Goal: Task Accomplishment & Management: Manage account settings

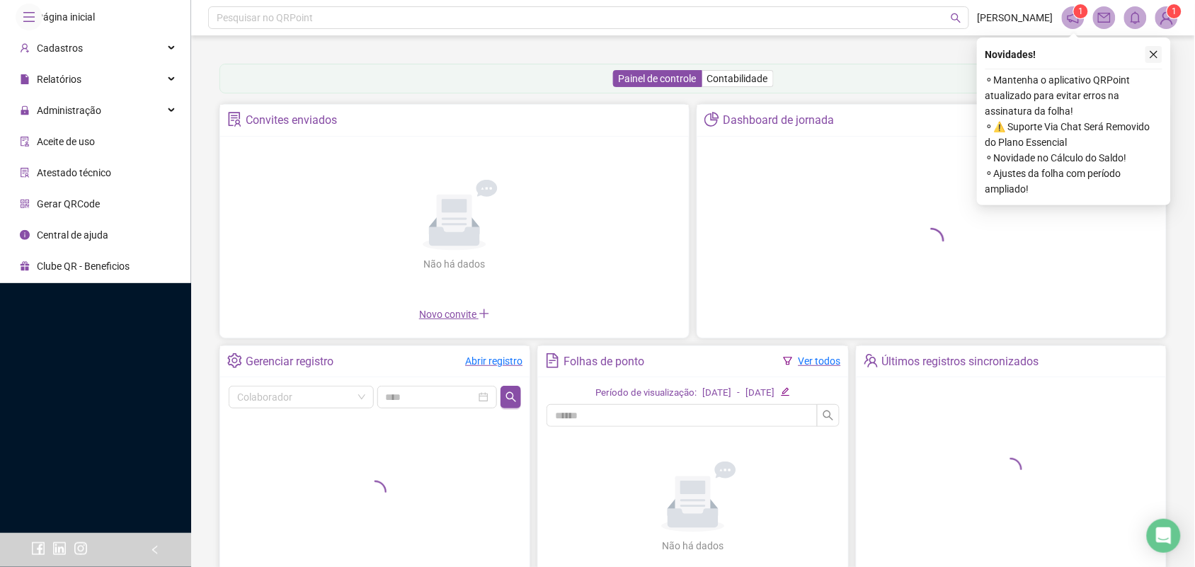
click at [1148, 53] on button "button" at bounding box center [1153, 54] width 17 height 17
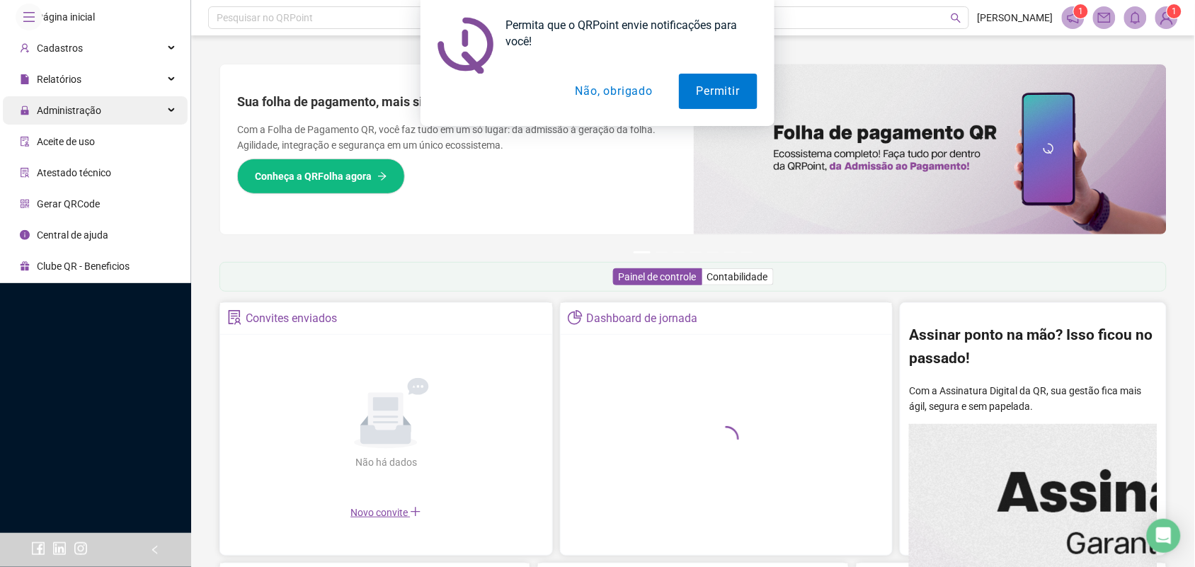
click at [164, 125] on div "Administração" at bounding box center [95, 110] width 185 height 28
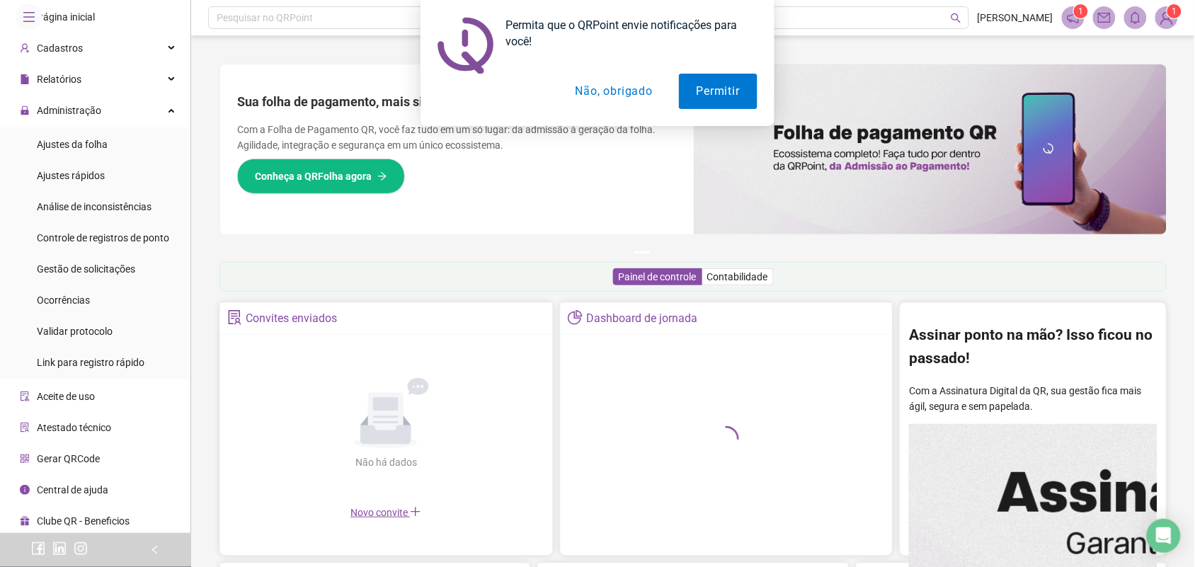
click at [108, 85] on div "Permita que o QRPoint envie notificações para você! Permitir Não, obrigado" at bounding box center [597, 63] width 1195 height 126
click at [57, 79] on div "Permita que o QRPoint envie notificações para você! Permitir Não, obrigado" at bounding box center [597, 63] width 1195 height 126
click at [156, 79] on div "Permita que o QRPoint envie notificações para você! Permitir Não, obrigado" at bounding box center [597, 63] width 1195 height 126
click at [55, 86] on div "Permita que o QRPoint envie notificações para você! Permitir Não, obrigado" at bounding box center [597, 63] width 1195 height 126
click at [55, 85] on div "Permita que o QRPoint envie notificações para você! Permitir Não, obrigado" at bounding box center [597, 63] width 1195 height 126
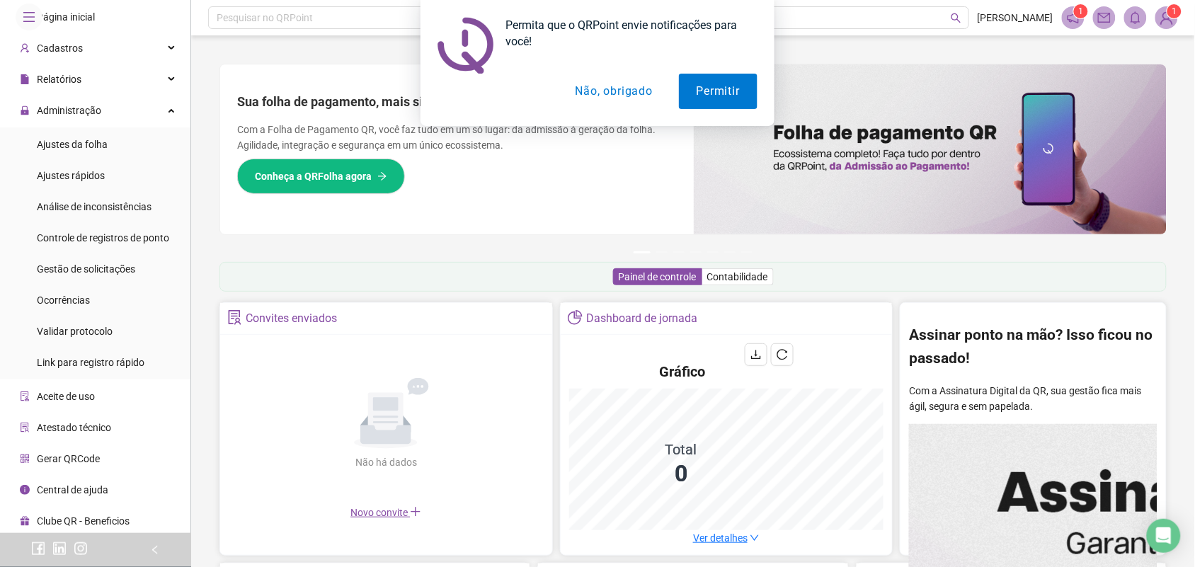
click at [55, 84] on div "Permita que o QRPoint envie notificações para você! Permitir Não, obrigado" at bounding box center [597, 63] width 1195 height 126
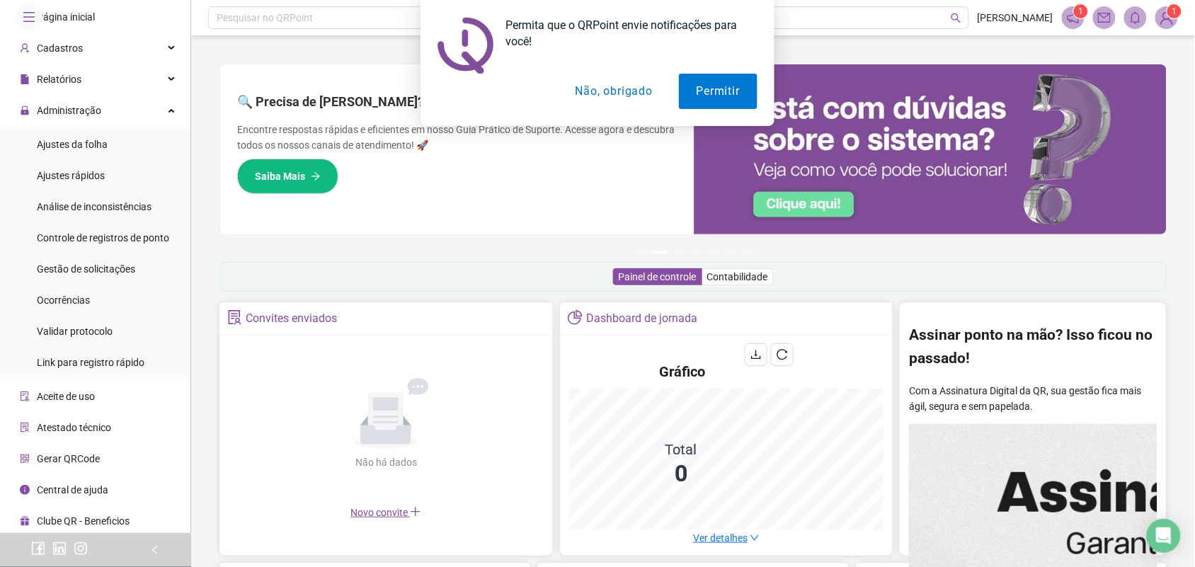
click at [594, 93] on button "Não, obrigado" at bounding box center [614, 91] width 113 height 35
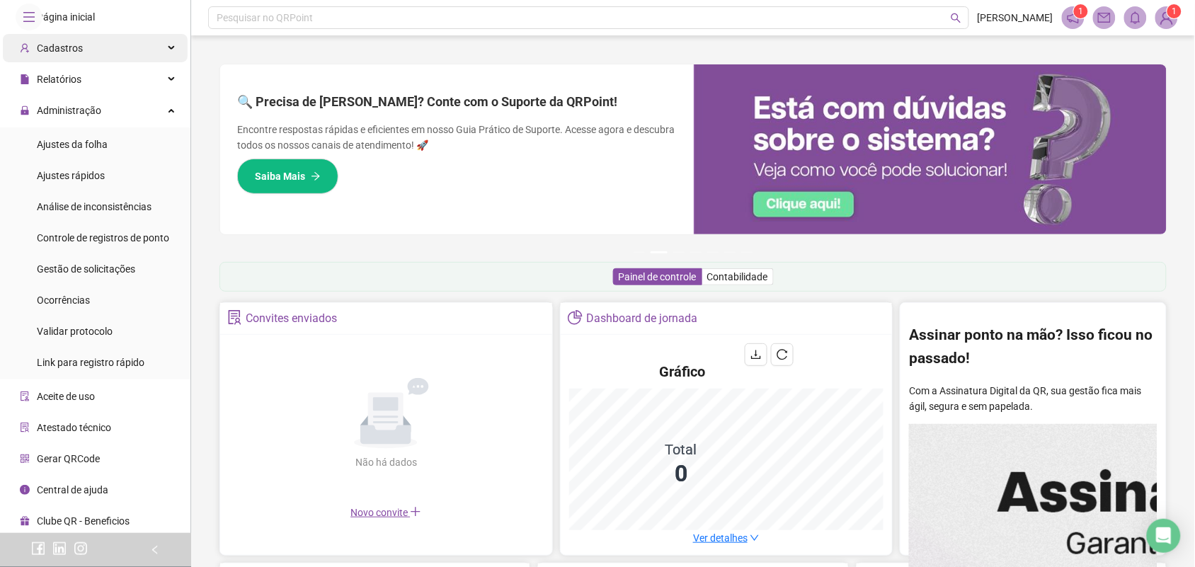
click at [144, 62] on div "Cadastros" at bounding box center [95, 48] width 185 height 28
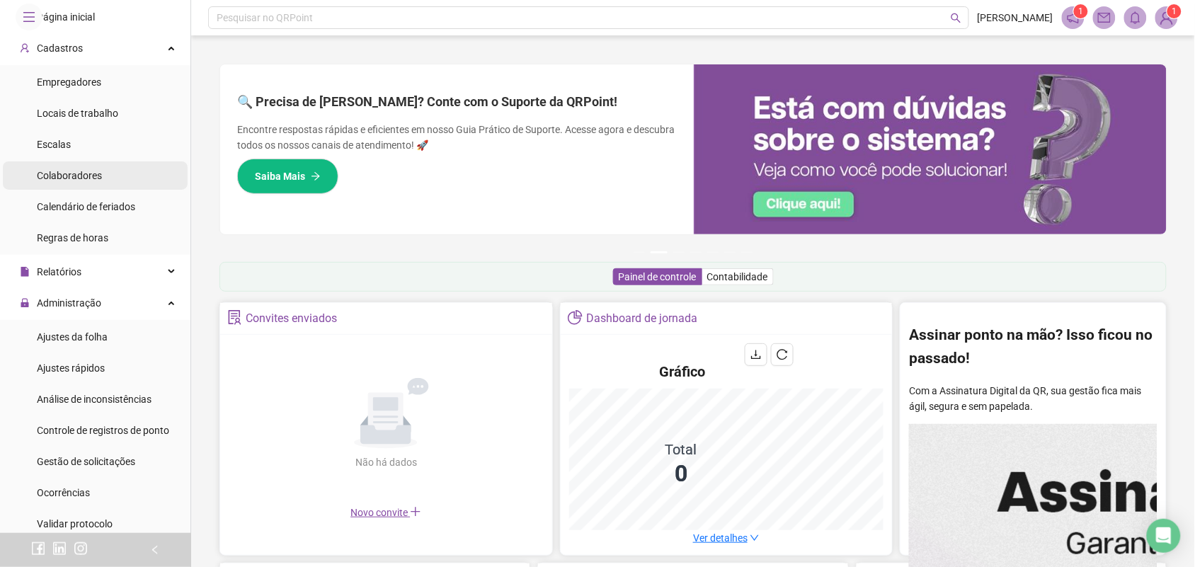
click at [103, 190] on li "Colaboradores" at bounding box center [95, 175] width 185 height 28
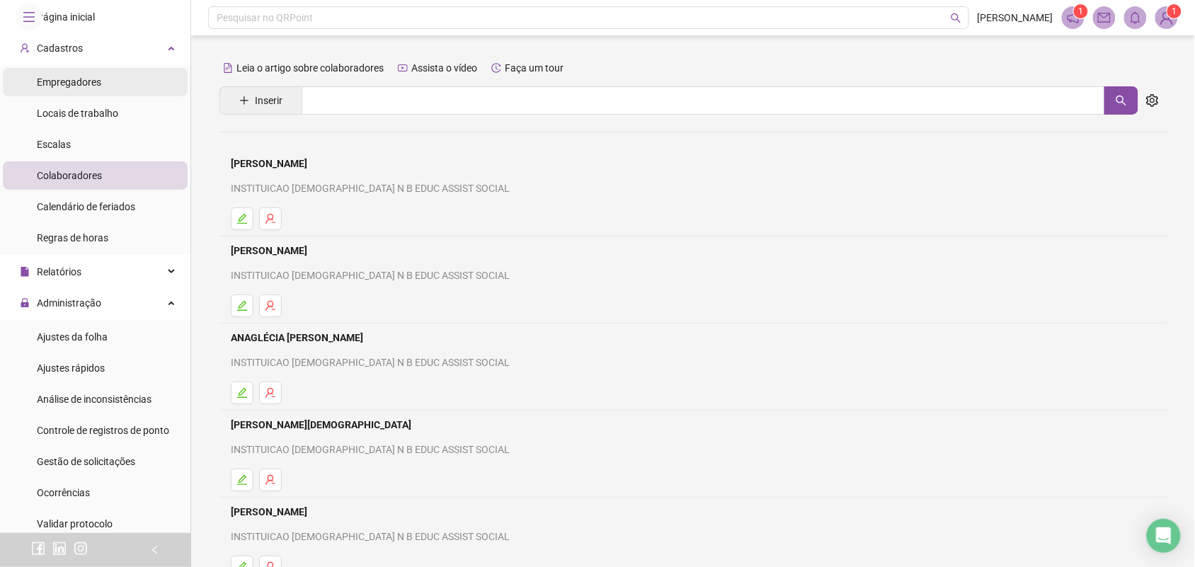
click at [97, 88] on span "Empregadores" at bounding box center [69, 81] width 64 height 11
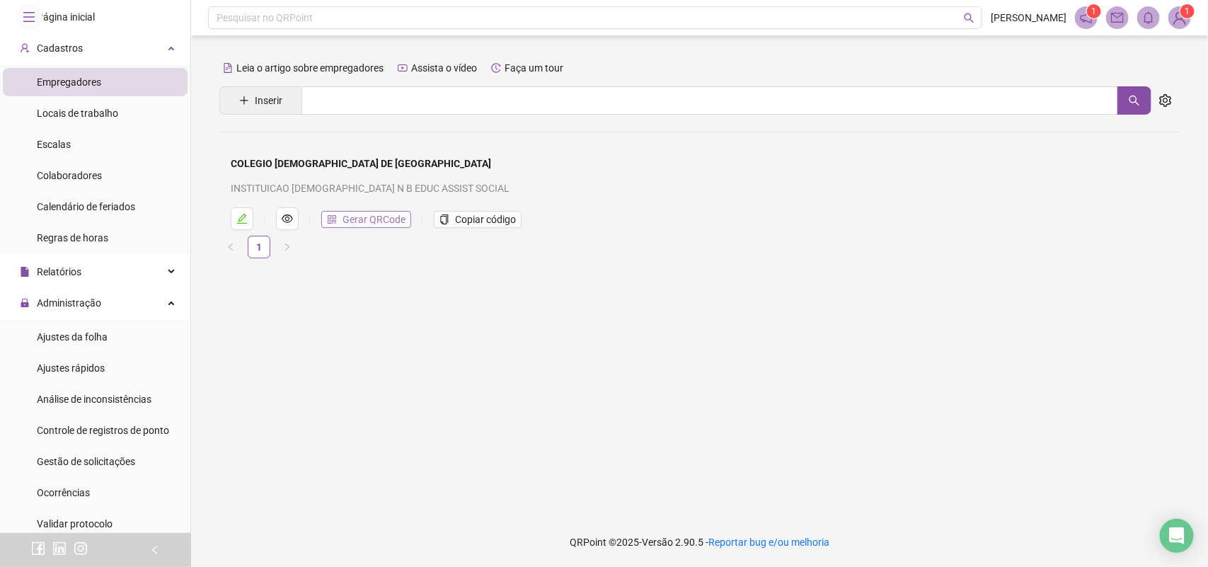
click at [396, 217] on span "Gerar QRCode" at bounding box center [374, 220] width 63 height 16
click at [79, 181] on span "Colaboradores" at bounding box center [69, 175] width 65 height 11
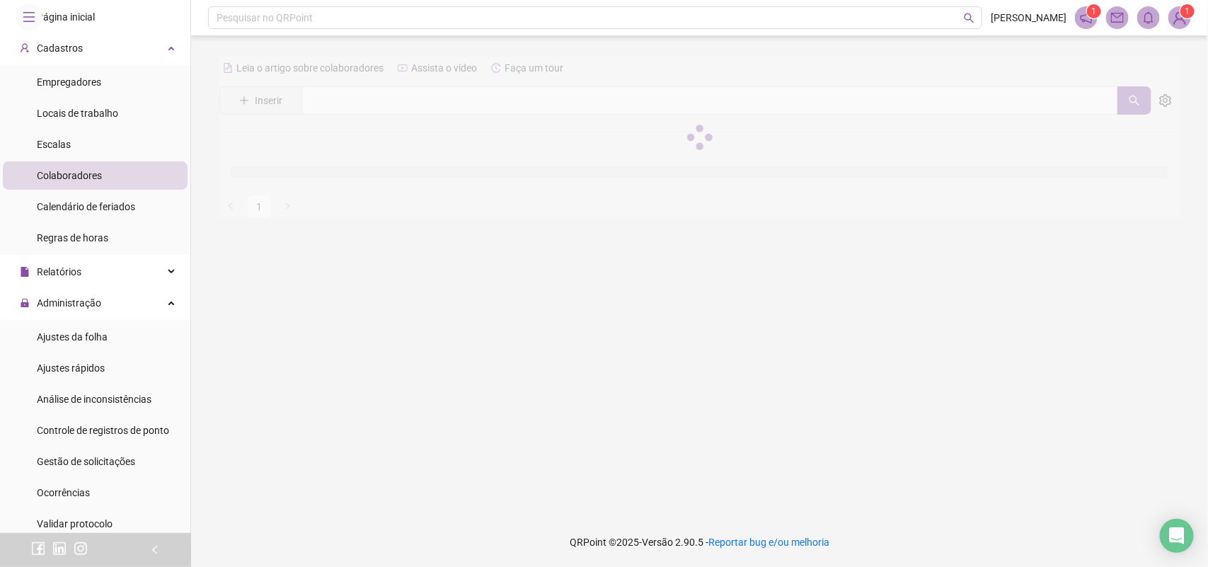
click at [333, 100] on div at bounding box center [699, 137] width 960 height 161
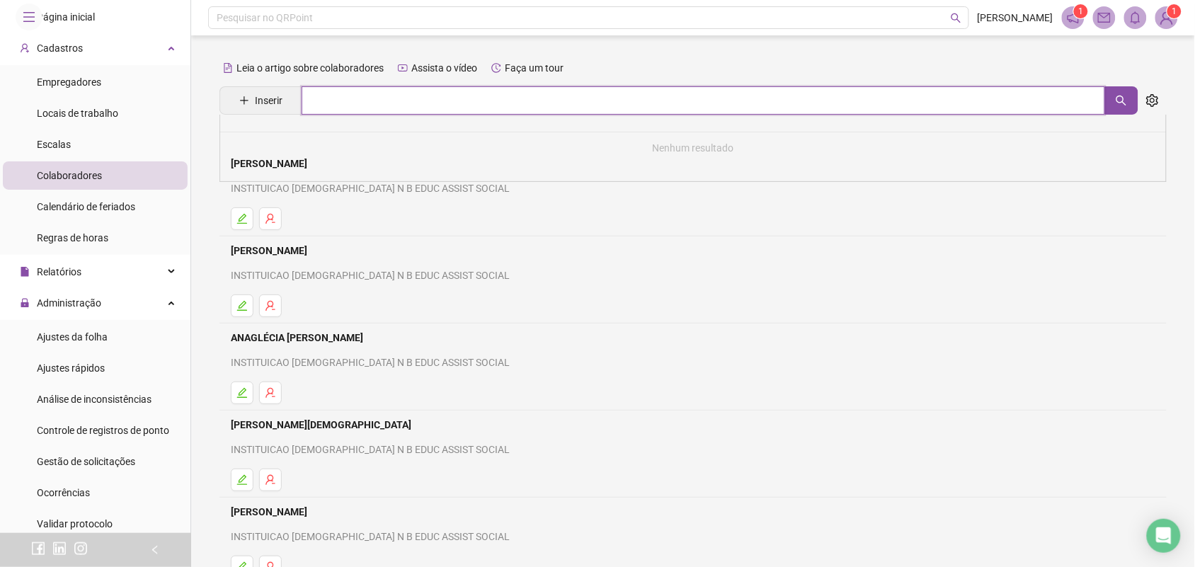
click at [333, 100] on input "text" at bounding box center [702, 100] width 803 height 28
type input "****"
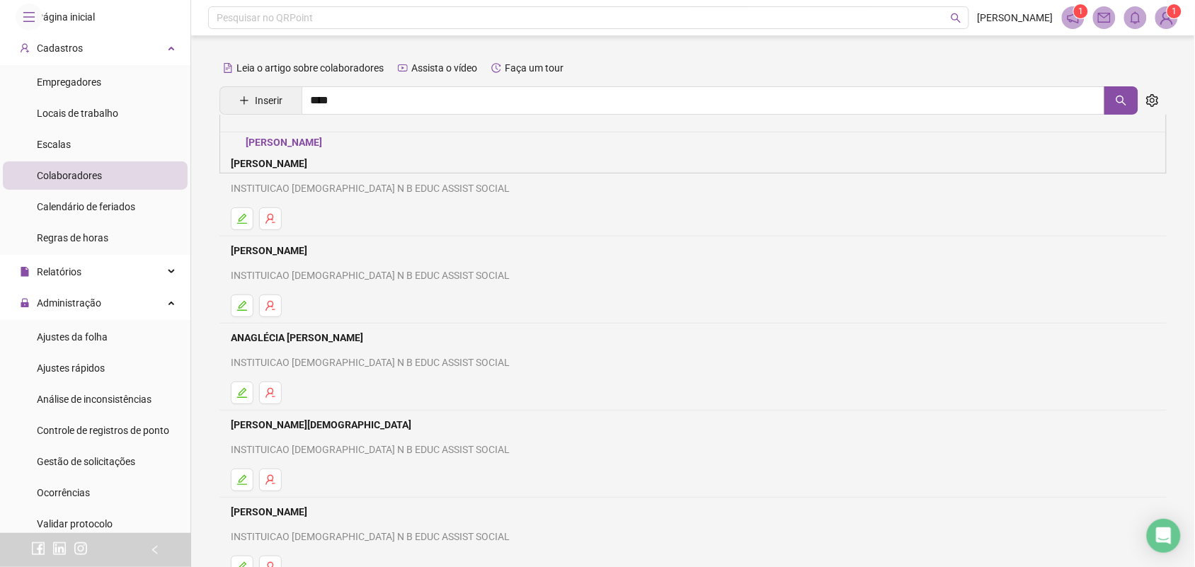
click at [321, 142] on link "[PERSON_NAME]" at bounding box center [284, 142] width 76 height 11
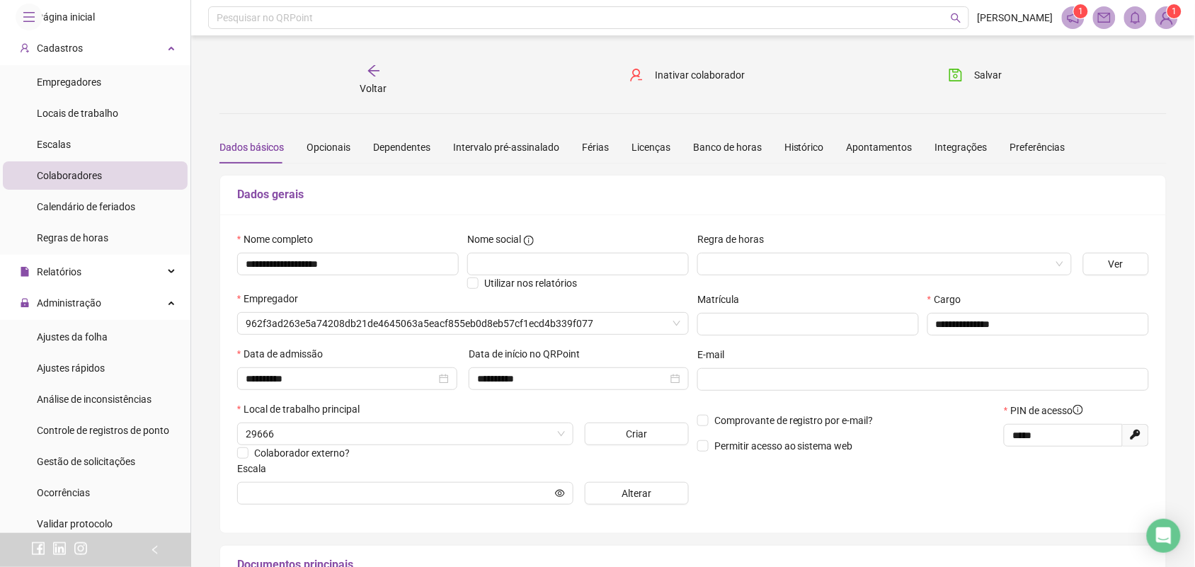
type input "**********"
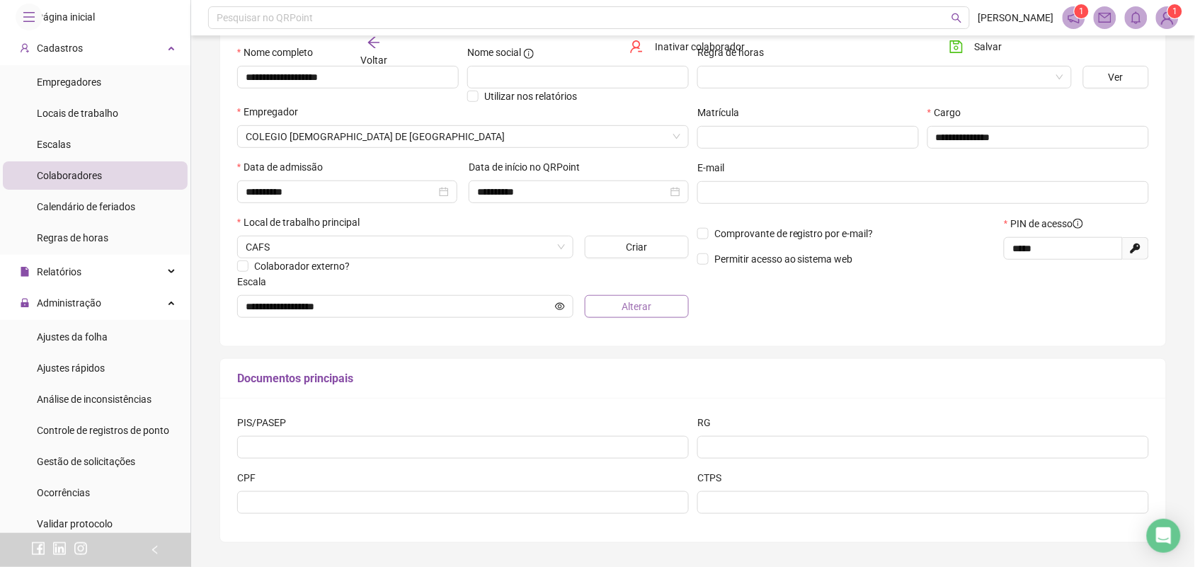
scroll to position [156, 0]
